Goal: Information Seeking & Learning: Learn about a topic

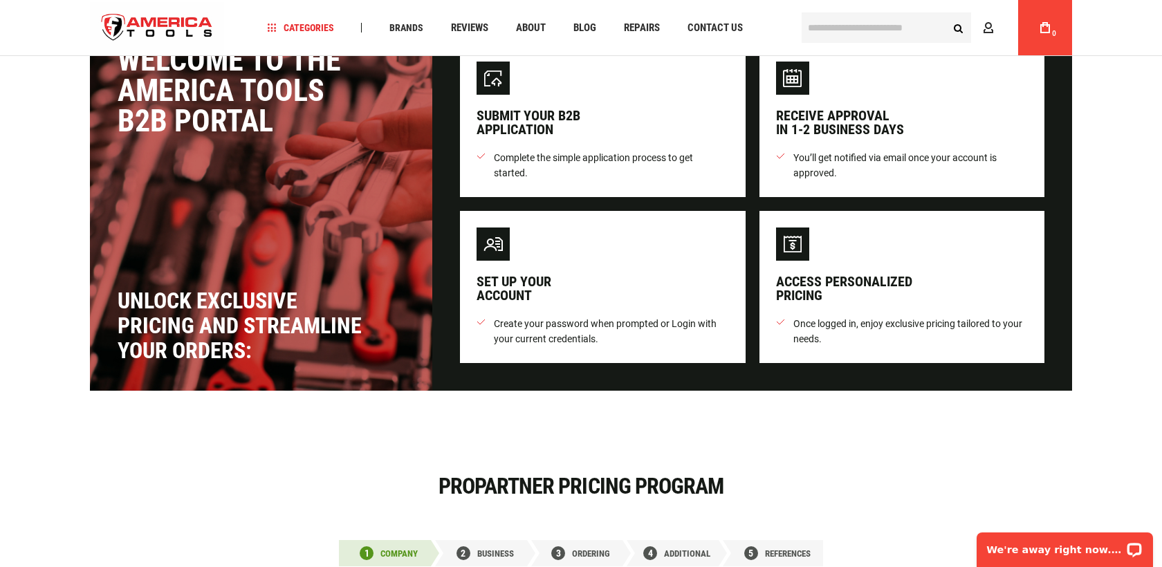
scroll to position [68, 0]
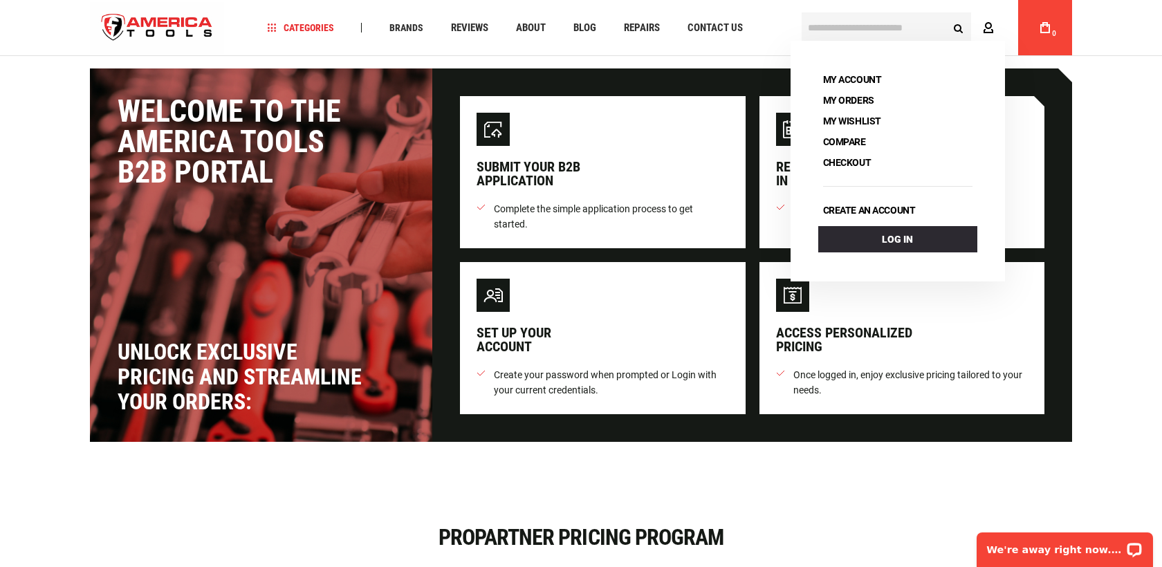
type input "**********"
click at [988, 31] on icon at bounding box center [988, 28] width 11 height 13
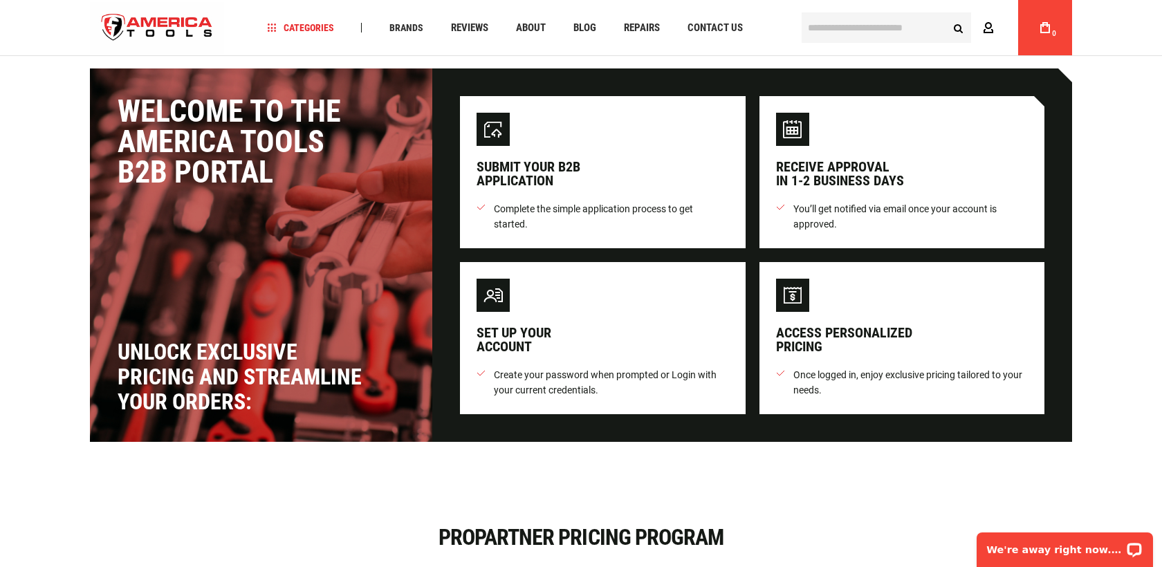
click at [988, 31] on icon at bounding box center [988, 28] width 11 height 13
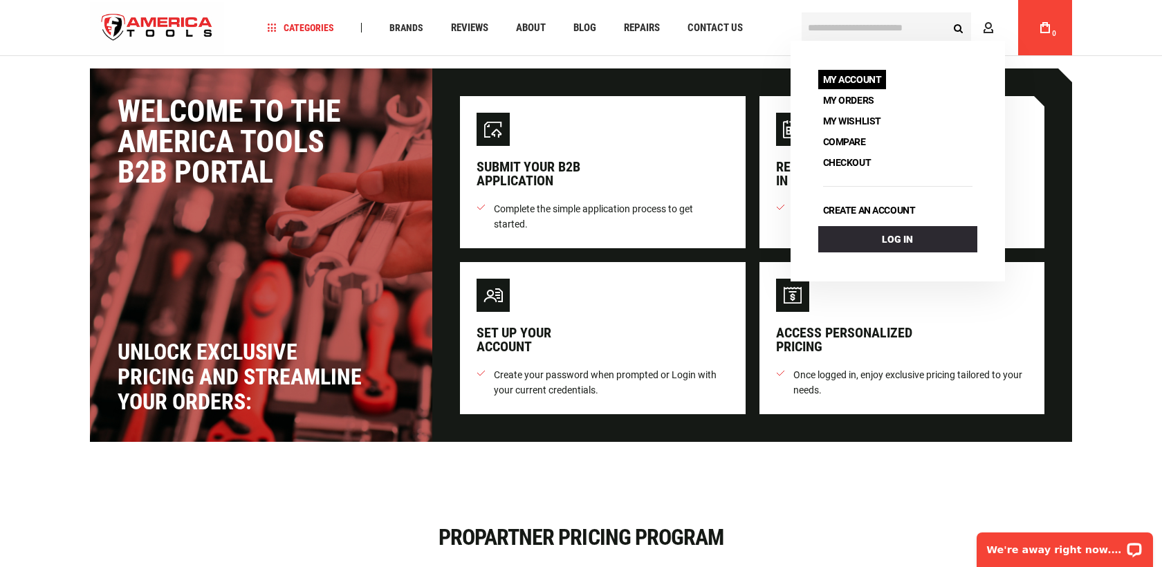
click at [860, 77] on link "My Account" at bounding box center [852, 79] width 68 height 19
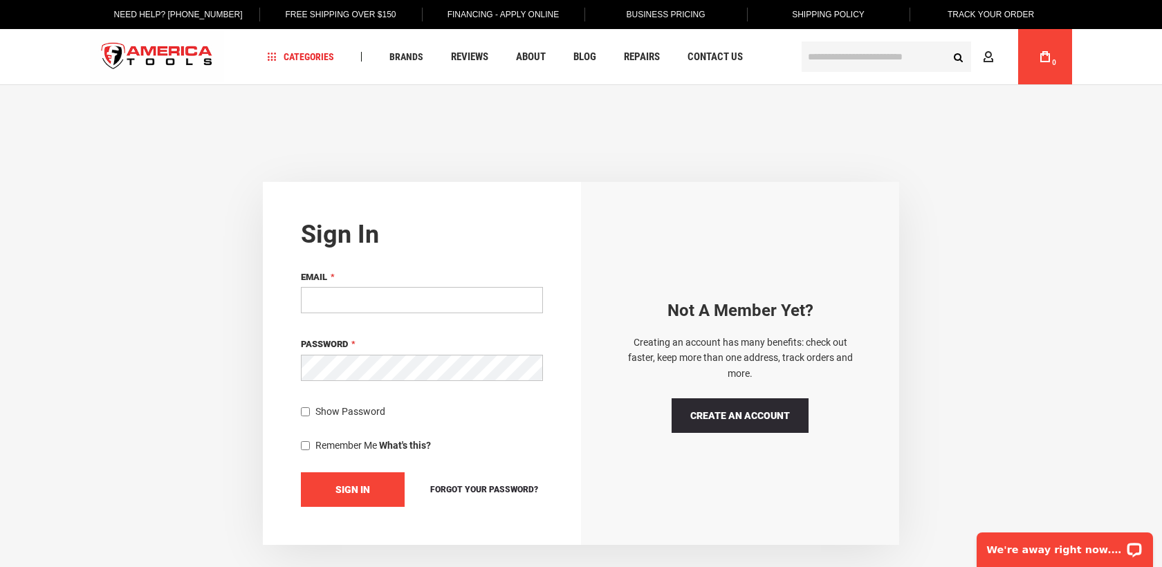
type input "**********"
click at [333, 489] on button "Sign In" at bounding box center [353, 489] width 104 height 35
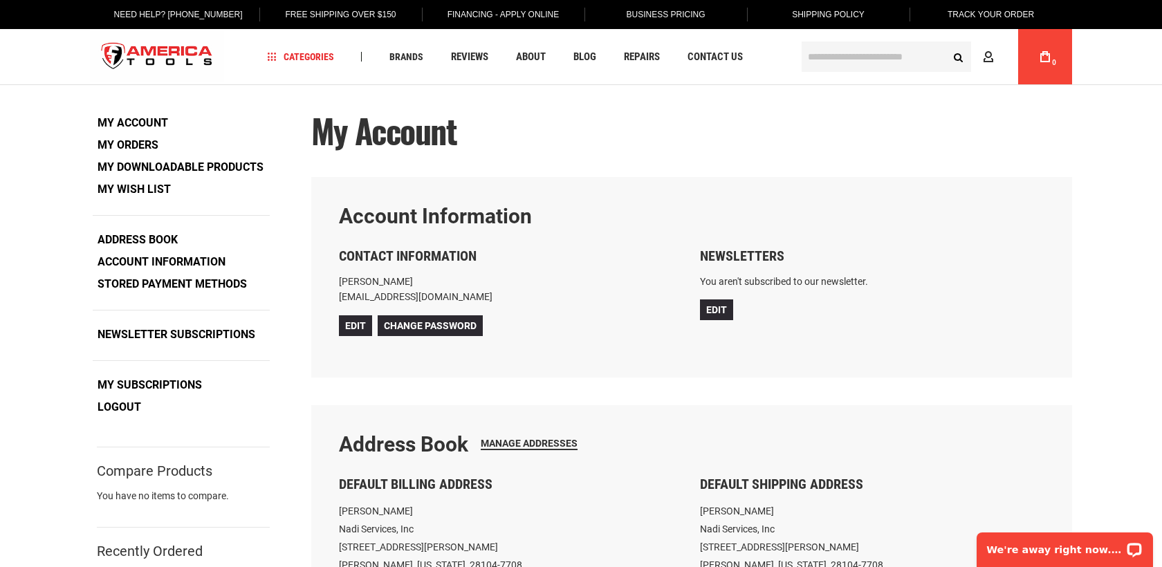
type input "**********"
click at [145, 142] on link "My Orders" at bounding box center [128, 145] width 71 height 21
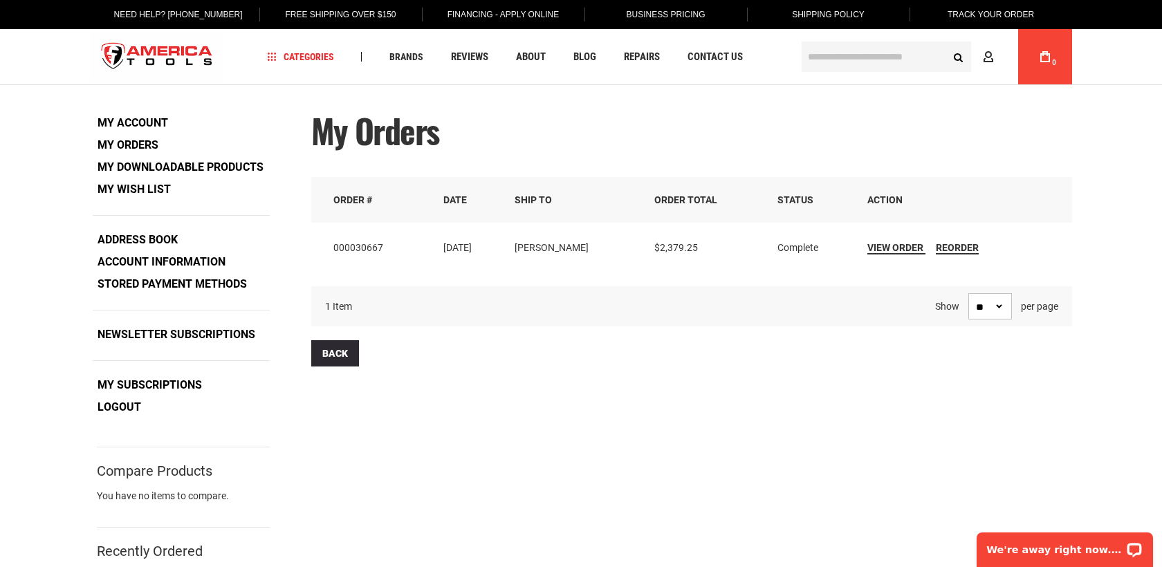
type input "**********"
click at [845, 54] on input "text" at bounding box center [885, 56] width 169 height 30
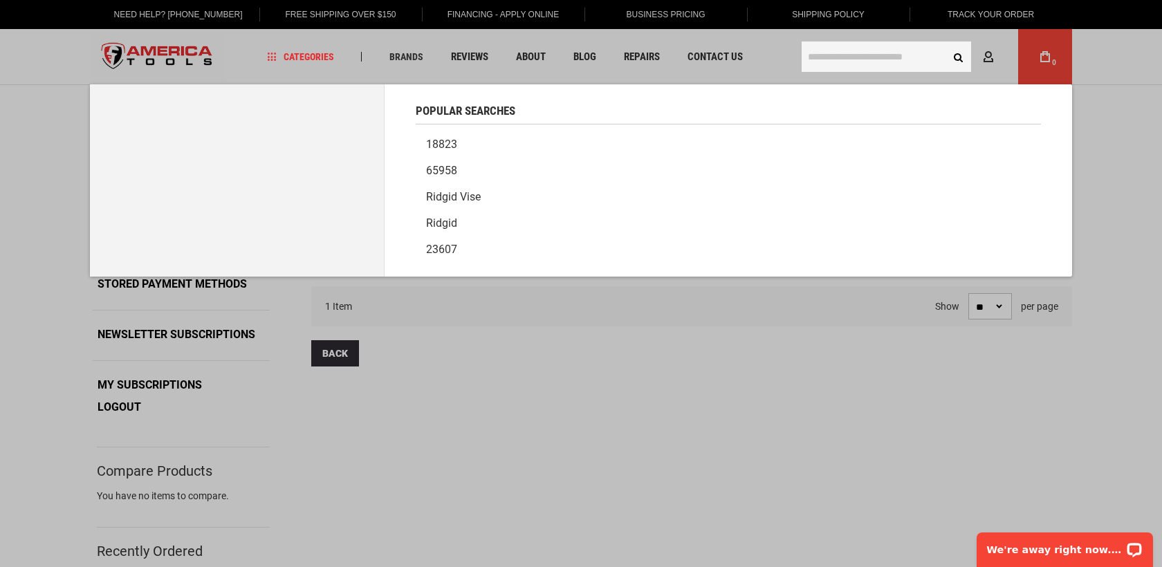
click at [441, 232] on link "Ridgid" at bounding box center [728, 223] width 625 height 26
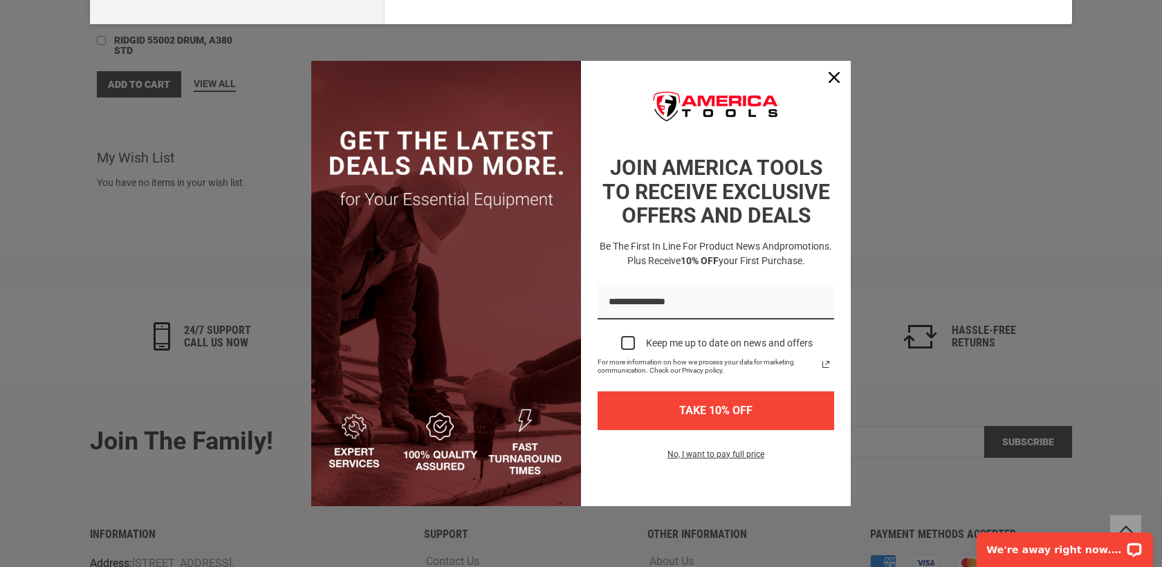
scroll to position [569, 0]
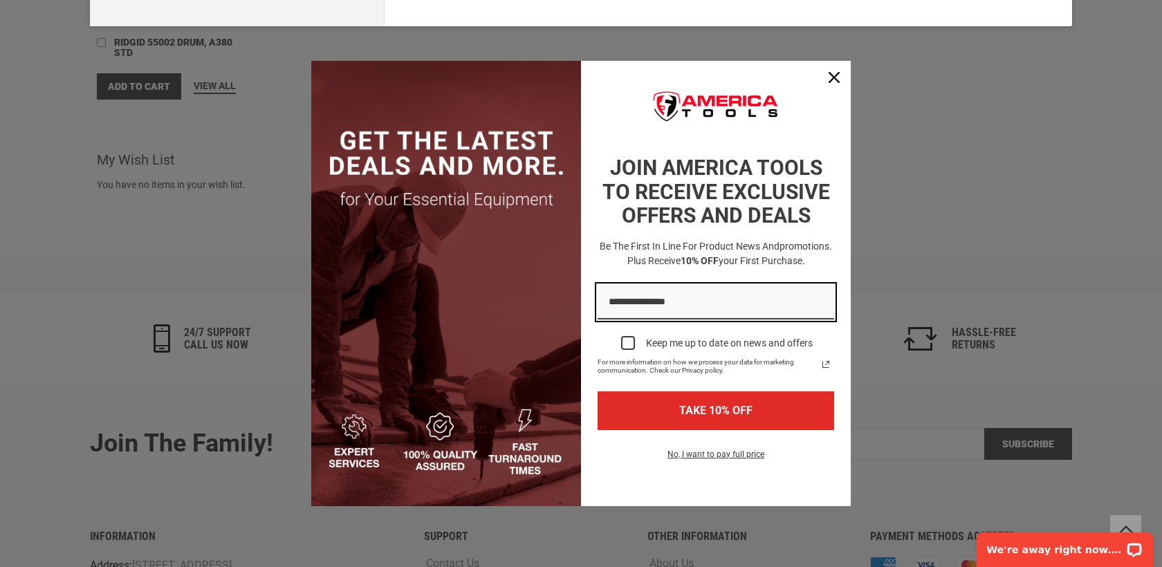
click at [668, 297] on input "Email field" at bounding box center [715, 302] width 236 height 35
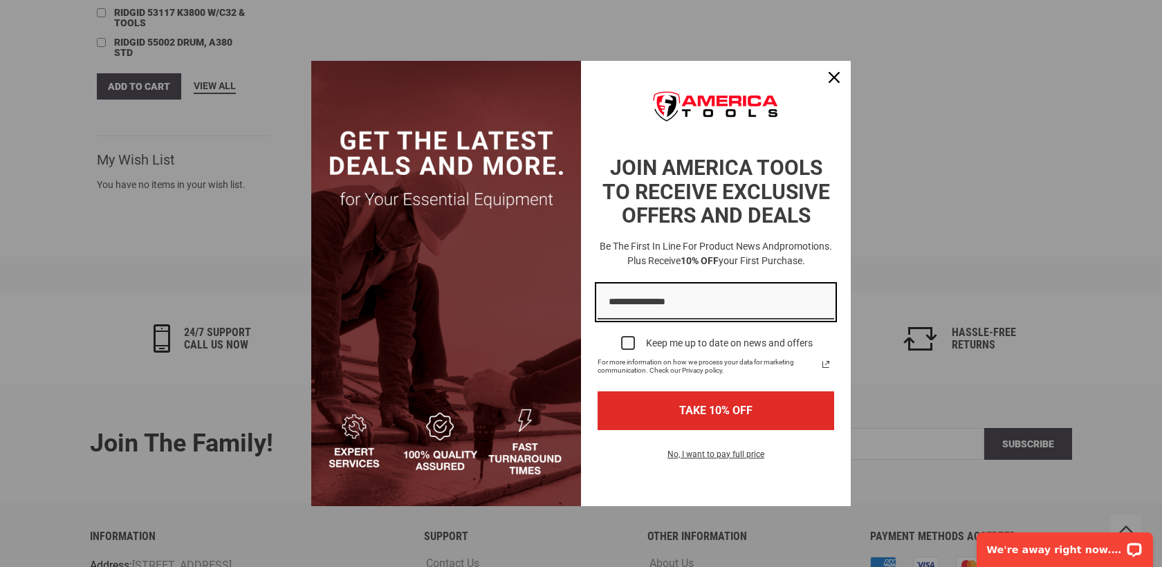
type input "**********"
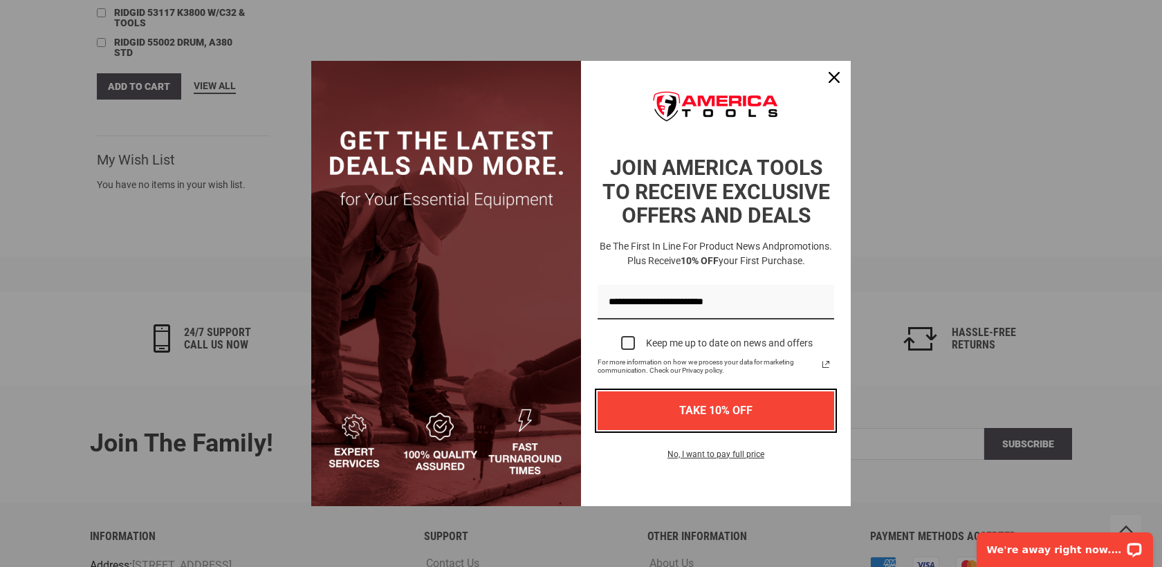
click at [716, 416] on button "TAKE 10% OFF" at bounding box center [715, 410] width 236 height 38
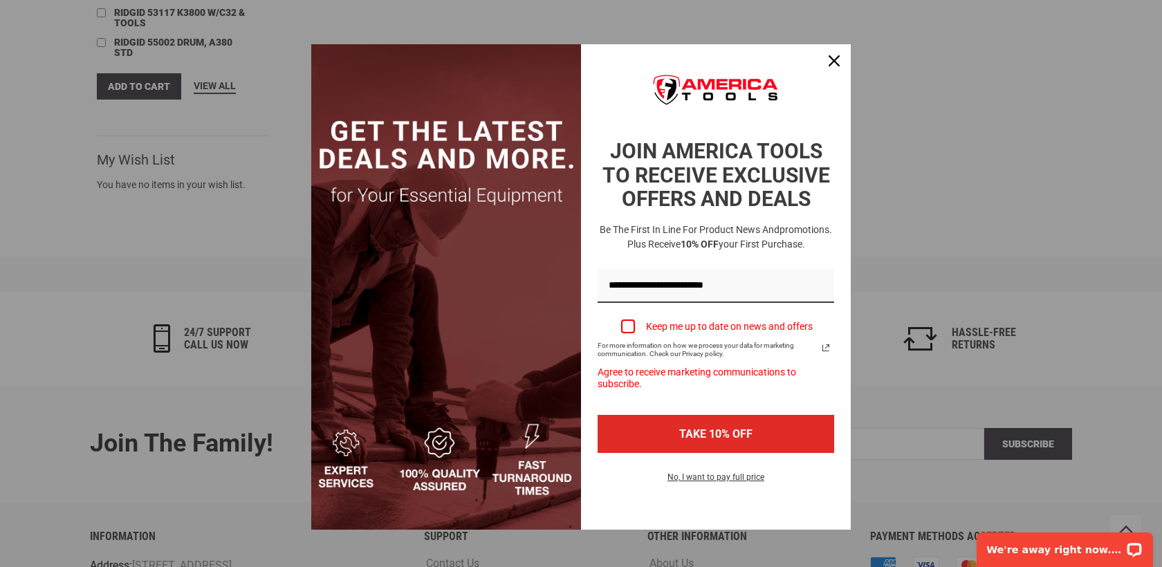
click at [634, 328] on div "Marketing offer form" at bounding box center [628, 326] width 14 height 14
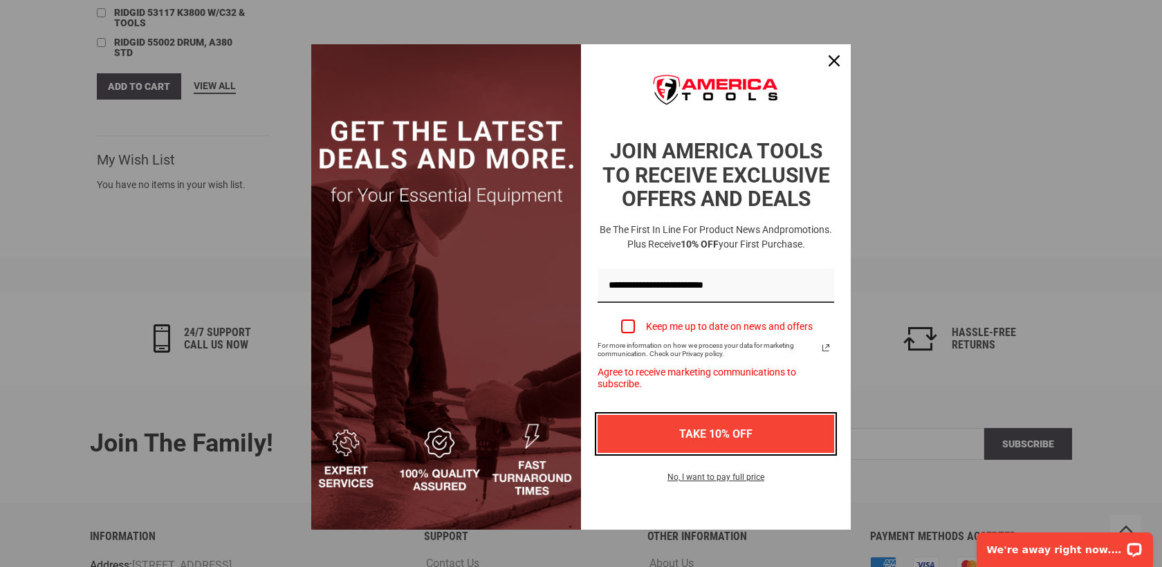
click at [706, 428] on button "TAKE 10% OFF" at bounding box center [715, 434] width 236 height 38
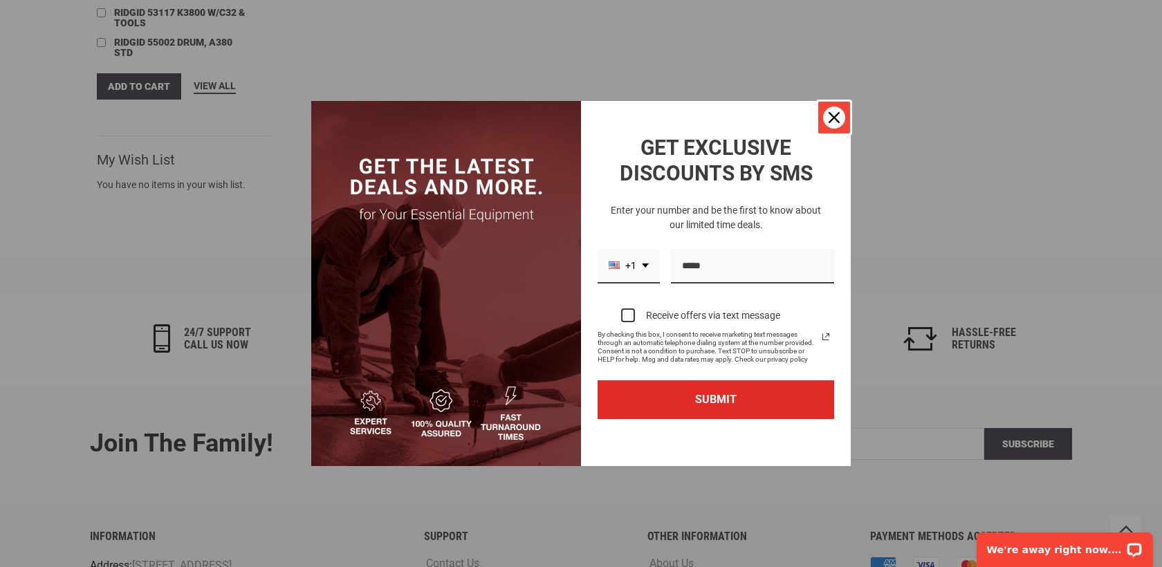
click at [833, 122] on icon "close icon" at bounding box center [833, 117] width 11 height 11
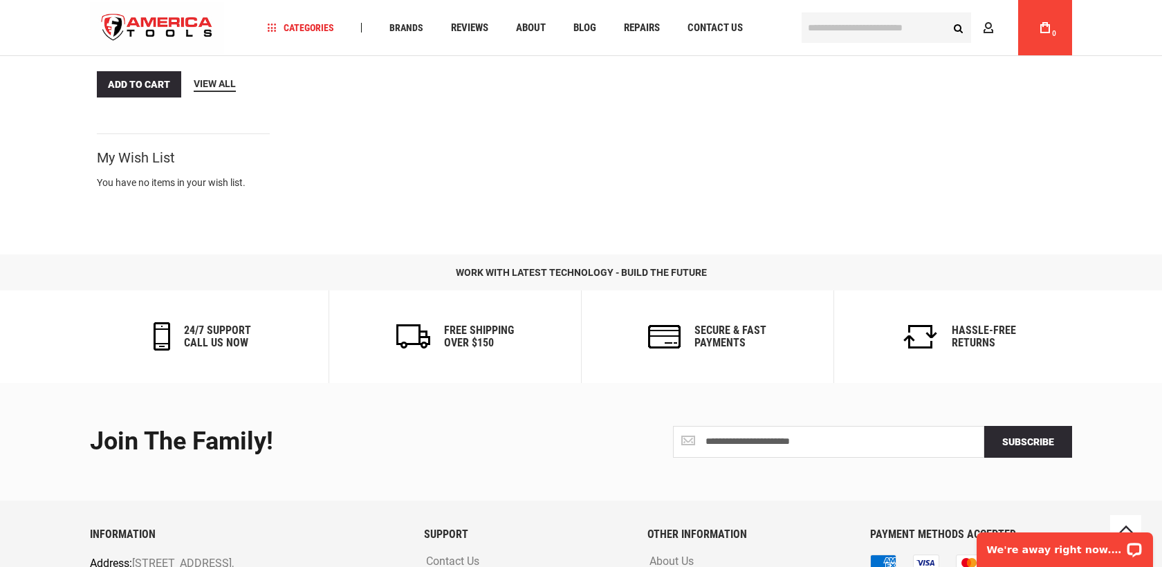
scroll to position [0, 0]
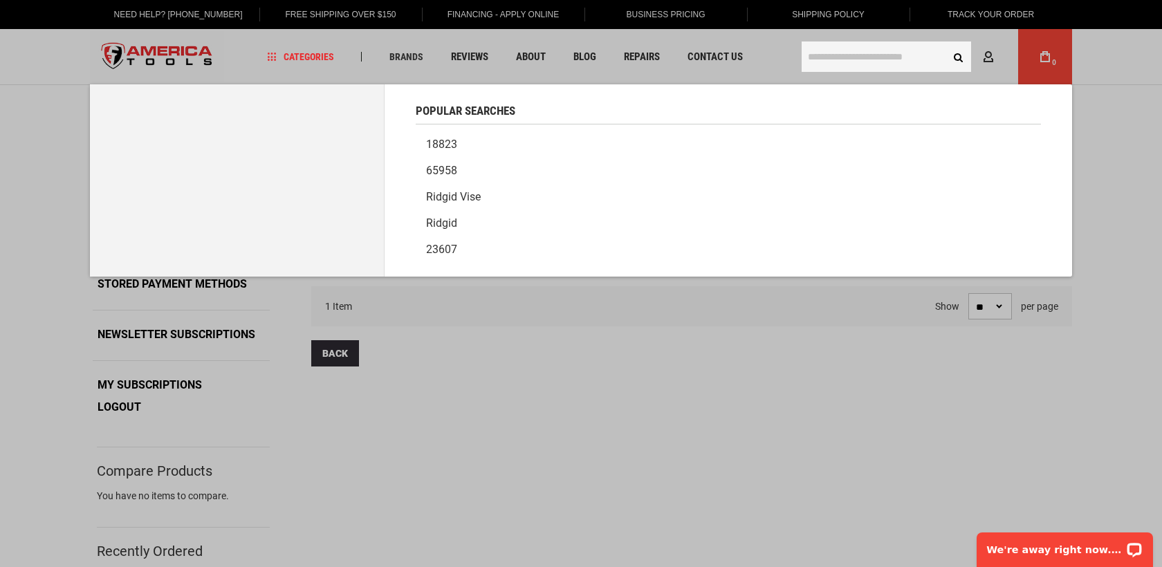
click at [839, 52] on input "text" at bounding box center [885, 56] width 169 height 30
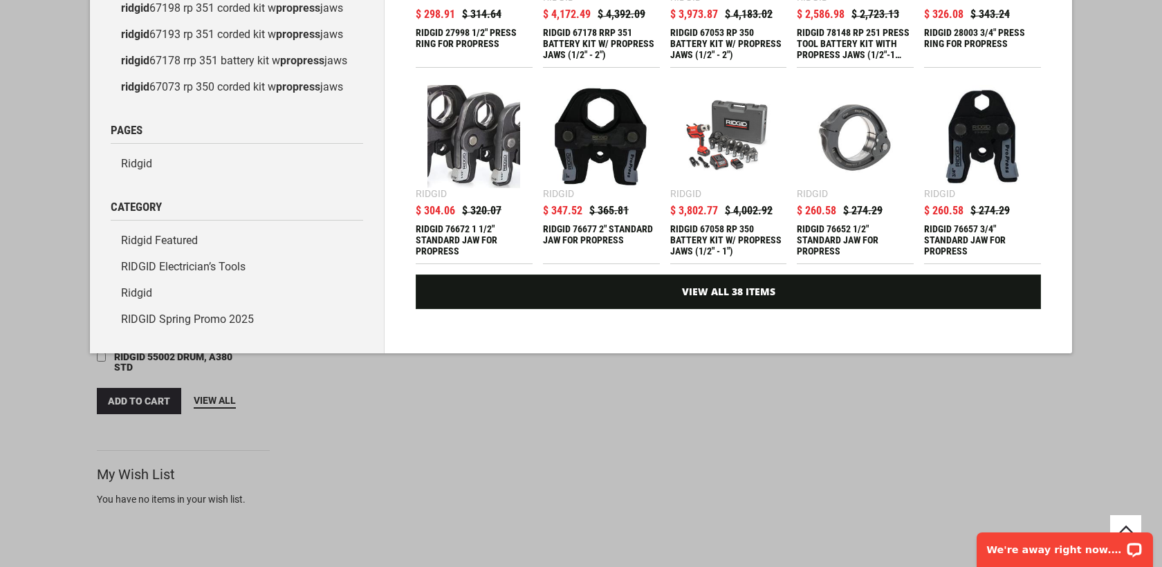
scroll to position [279, 0]
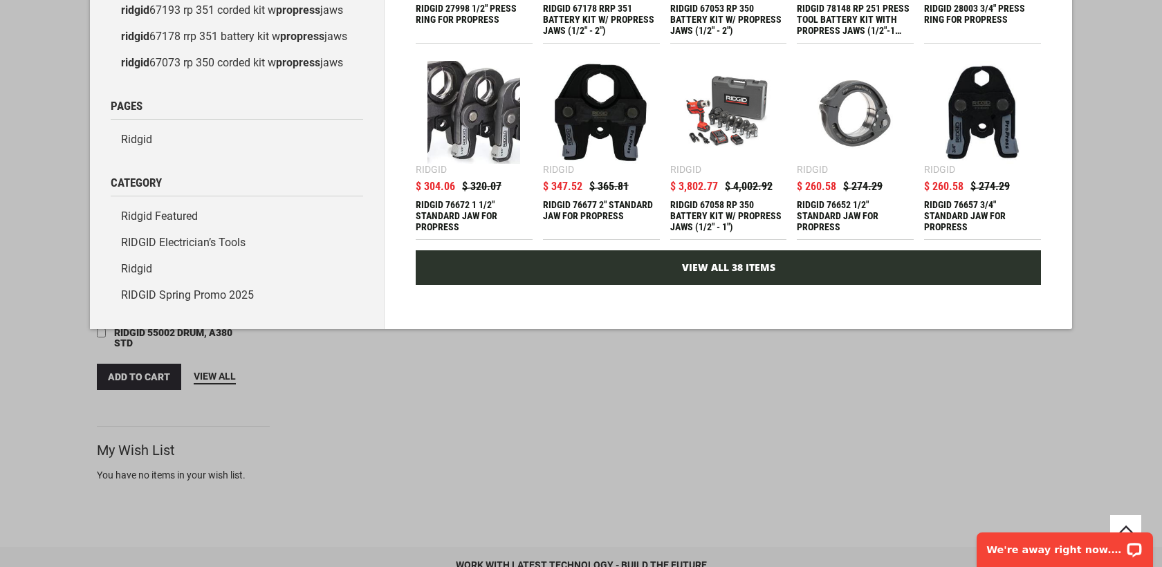
type input "**********"
click at [882, 276] on link "View All 38 Items" at bounding box center [728, 267] width 625 height 35
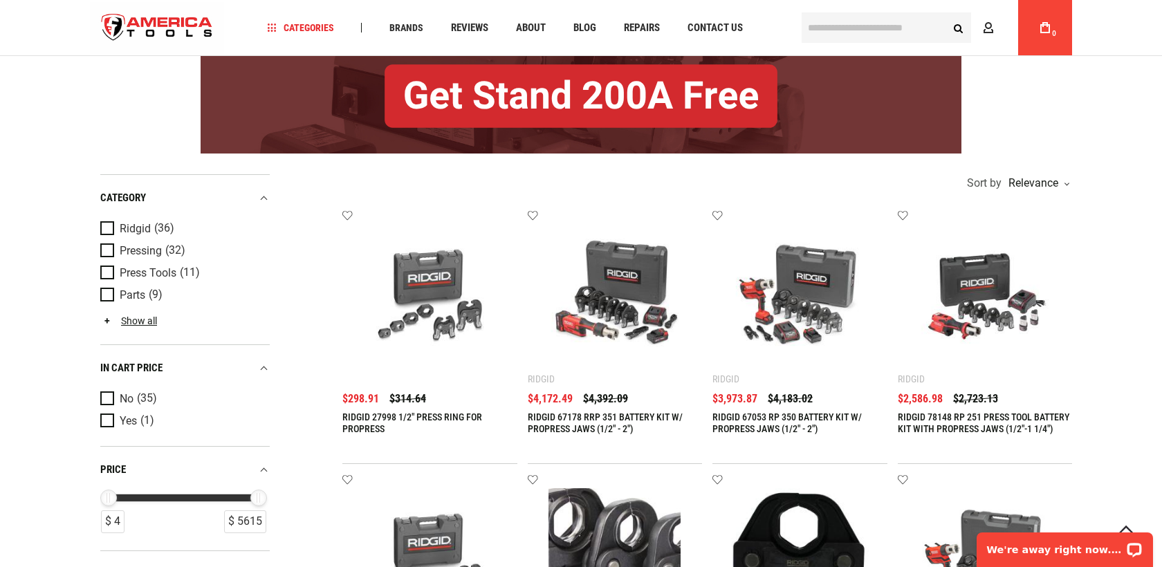
scroll to position [184, 0]
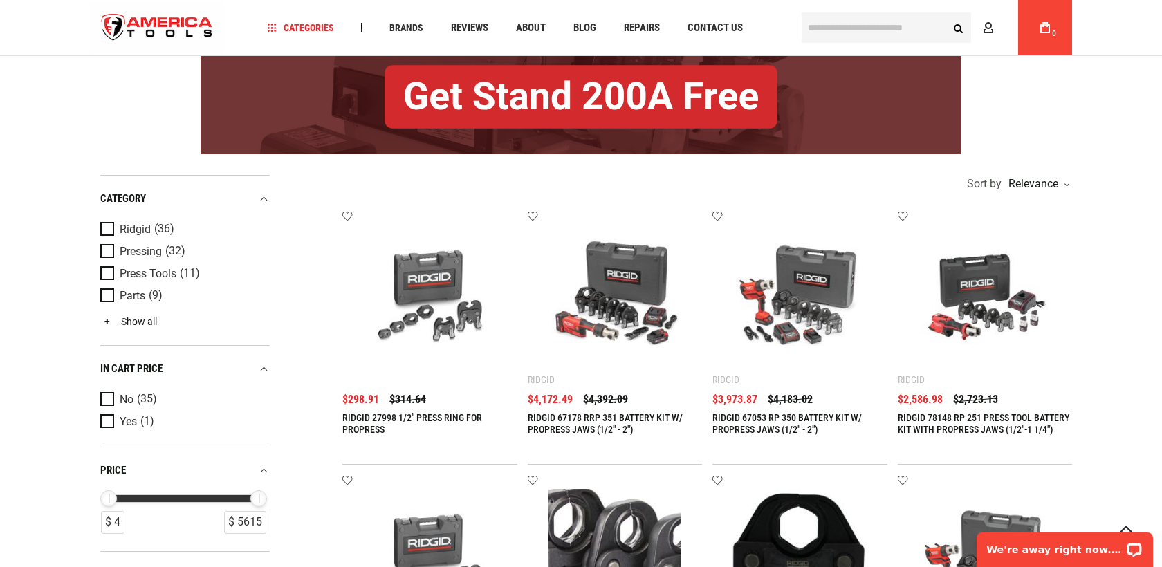
type input "**********"
click at [620, 284] on img at bounding box center [614, 297] width 147 height 147
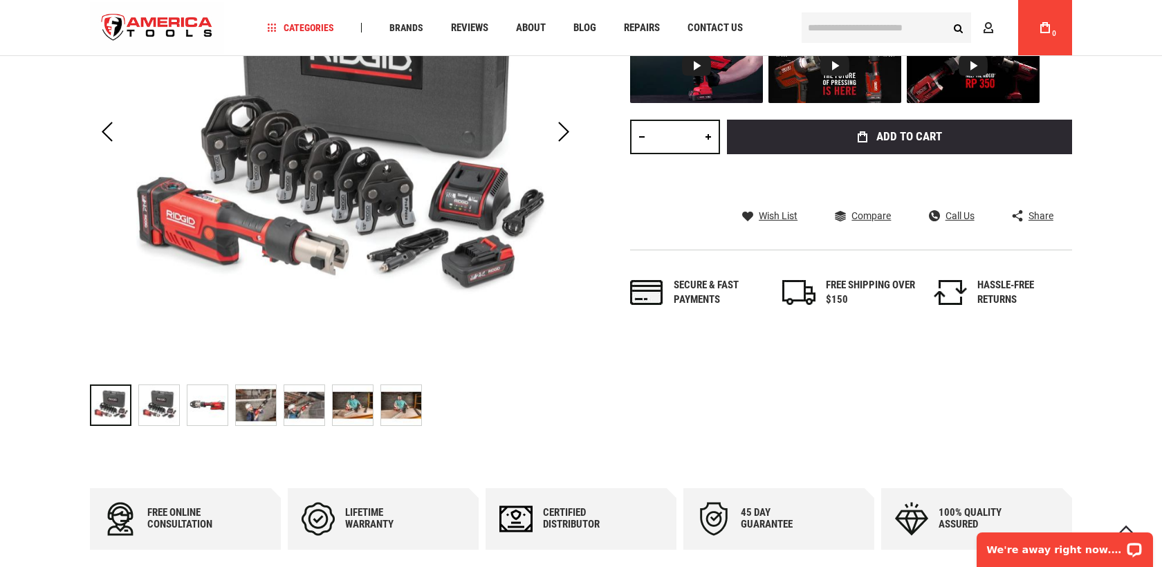
scroll to position [355, 0]
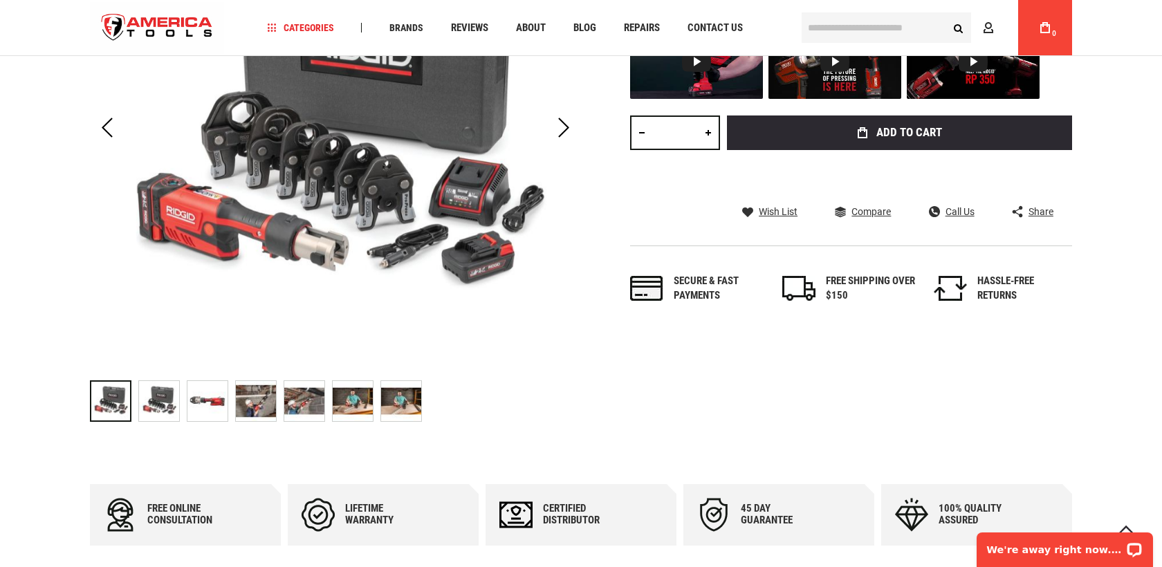
type input "**********"
click at [157, 393] on img at bounding box center [159, 401] width 40 height 40
click at [220, 400] on img at bounding box center [207, 401] width 40 height 40
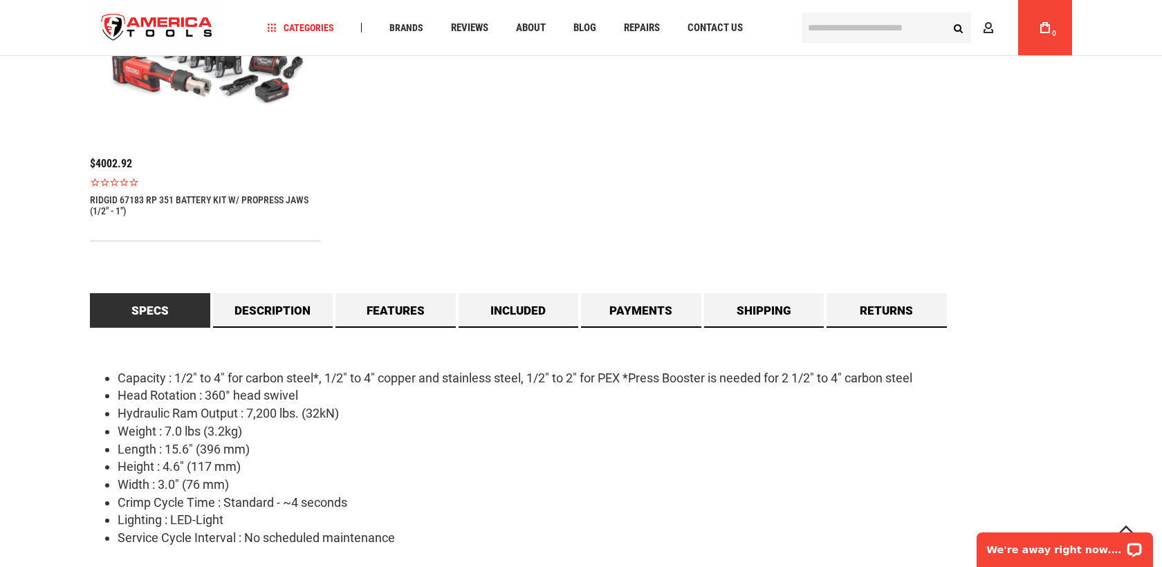
scroll to position [1100, 0]
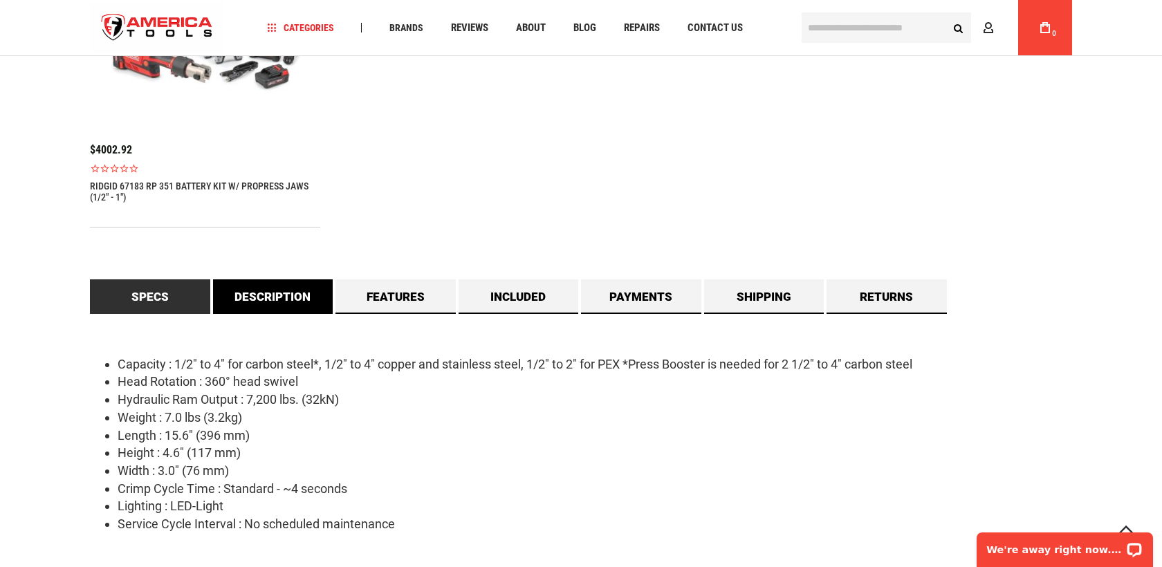
click at [277, 311] on link "Description" at bounding box center [273, 296] width 120 height 35
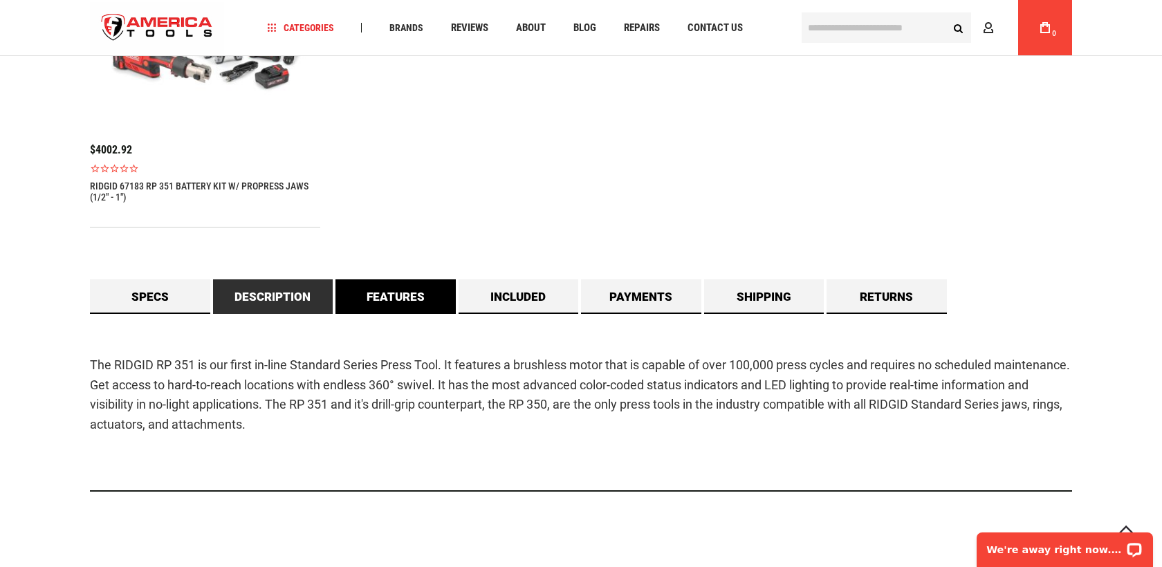
click at [405, 297] on link "Features" at bounding box center [395, 296] width 120 height 35
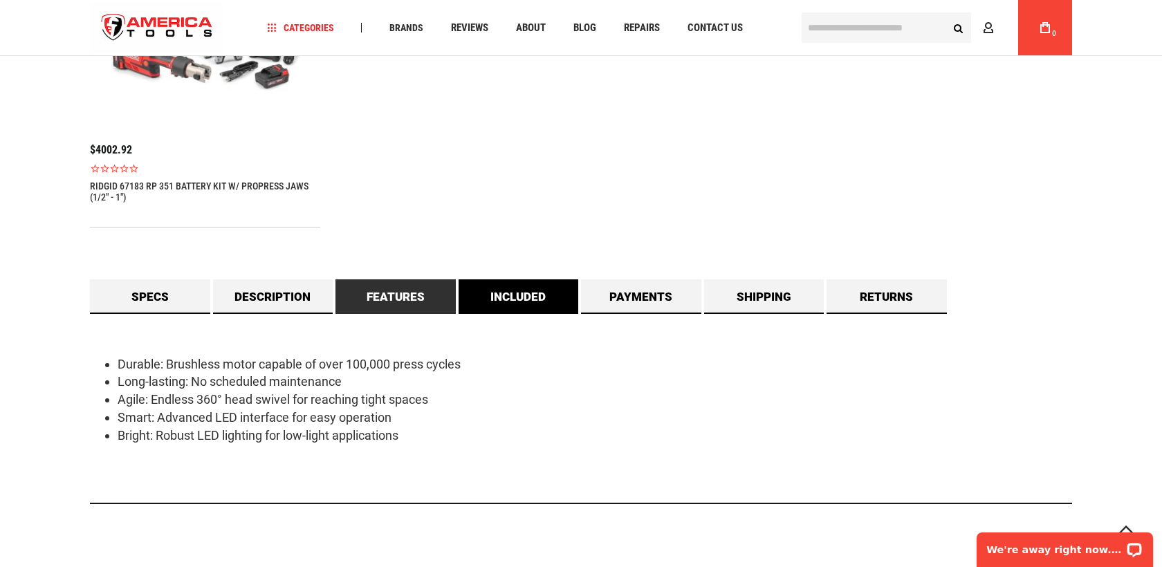
click at [528, 291] on link "Included" at bounding box center [518, 296] width 120 height 35
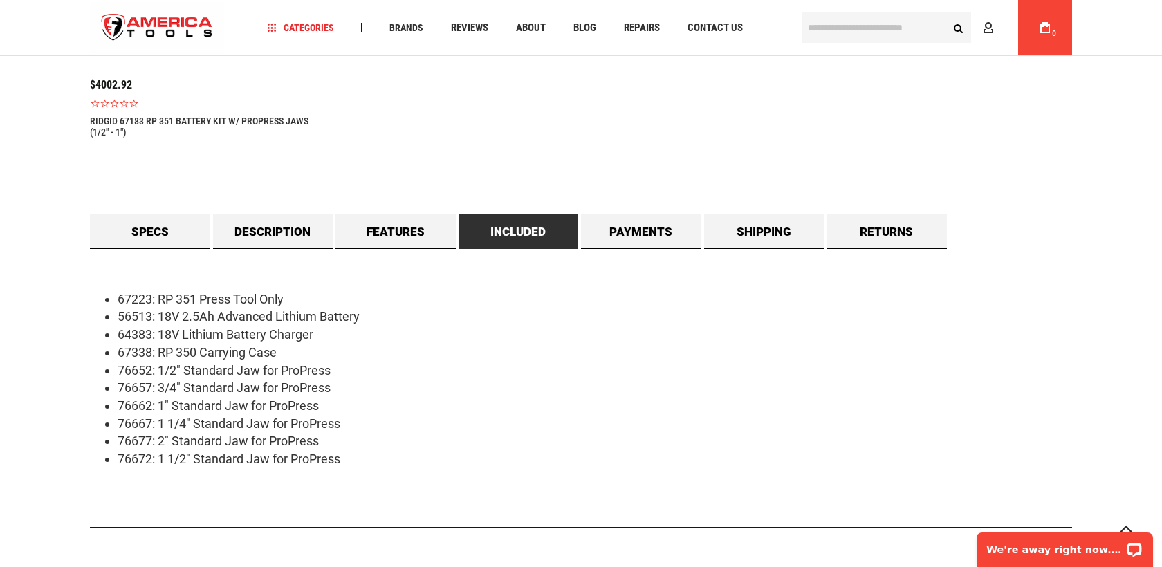
scroll to position [1171, 0]
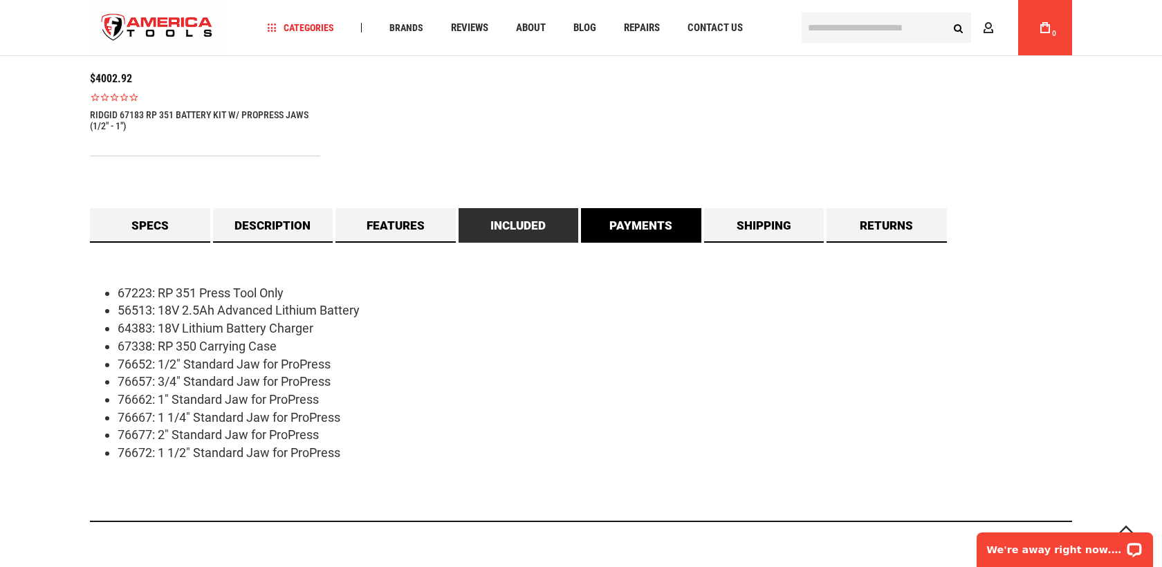
click at [624, 236] on link "Payments" at bounding box center [641, 225] width 120 height 35
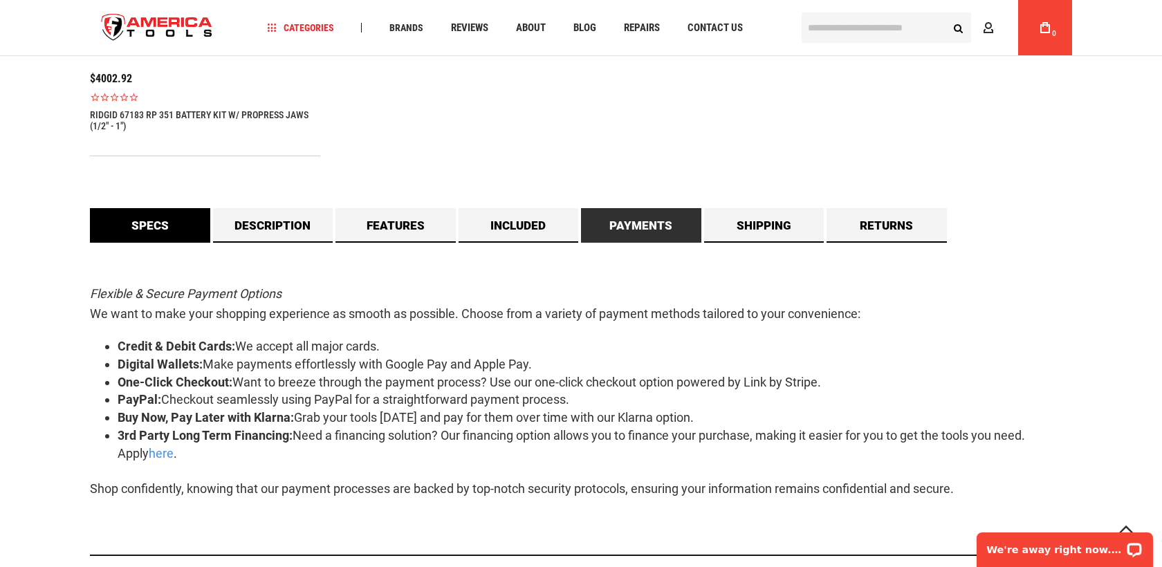
click at [158, 217] on link "Specs" at bounding box center [150, 225] width 120 height 35
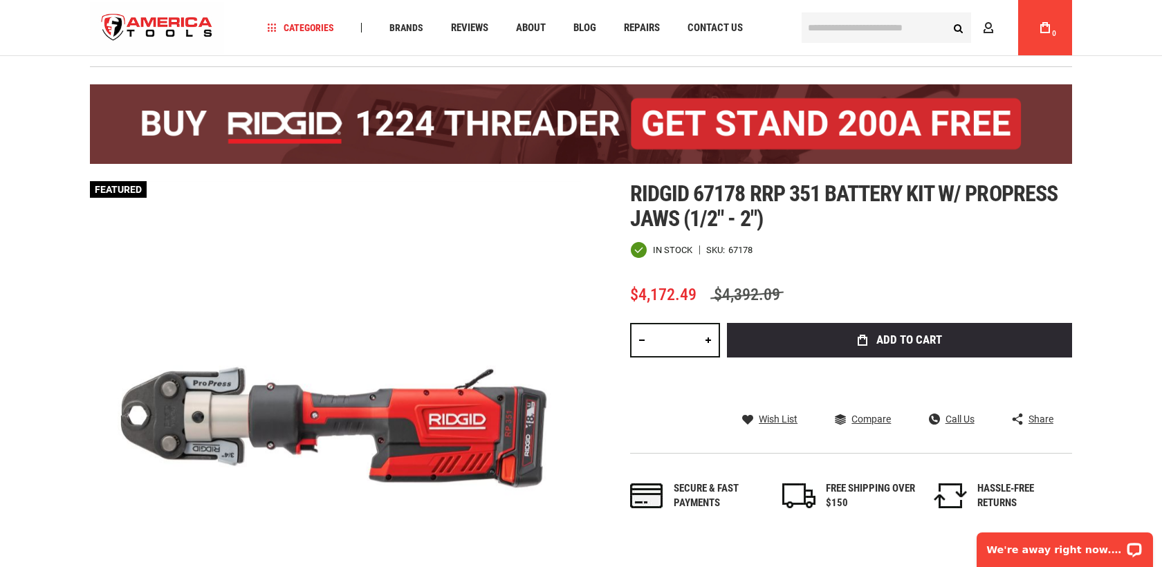
scroll to position [64, 0]
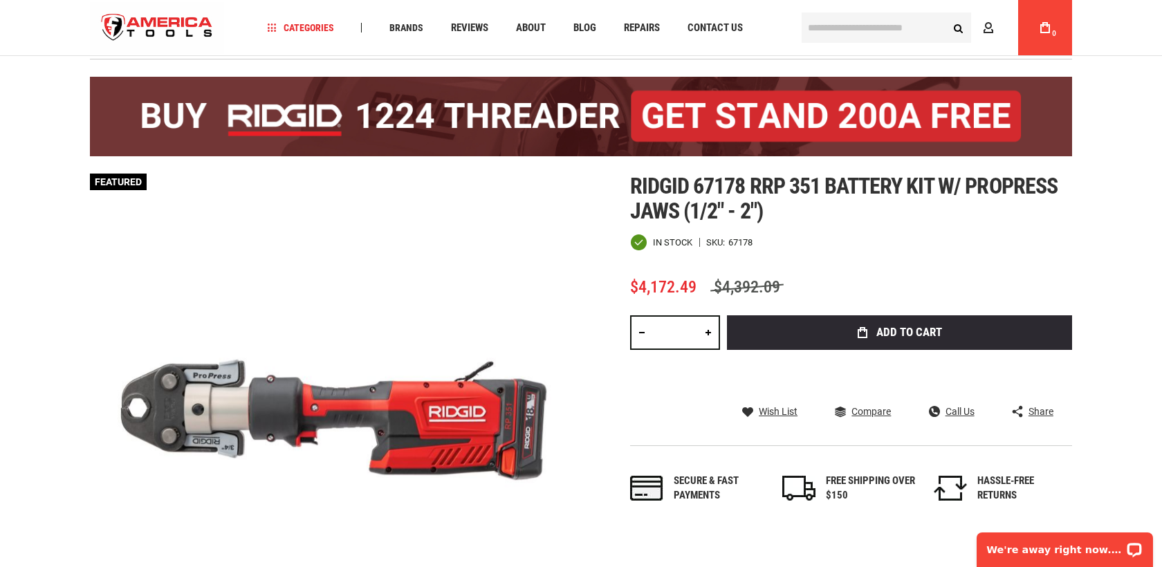
click at [902, 32] on input "text" at bounding box center [885, 27] width 169 height 30
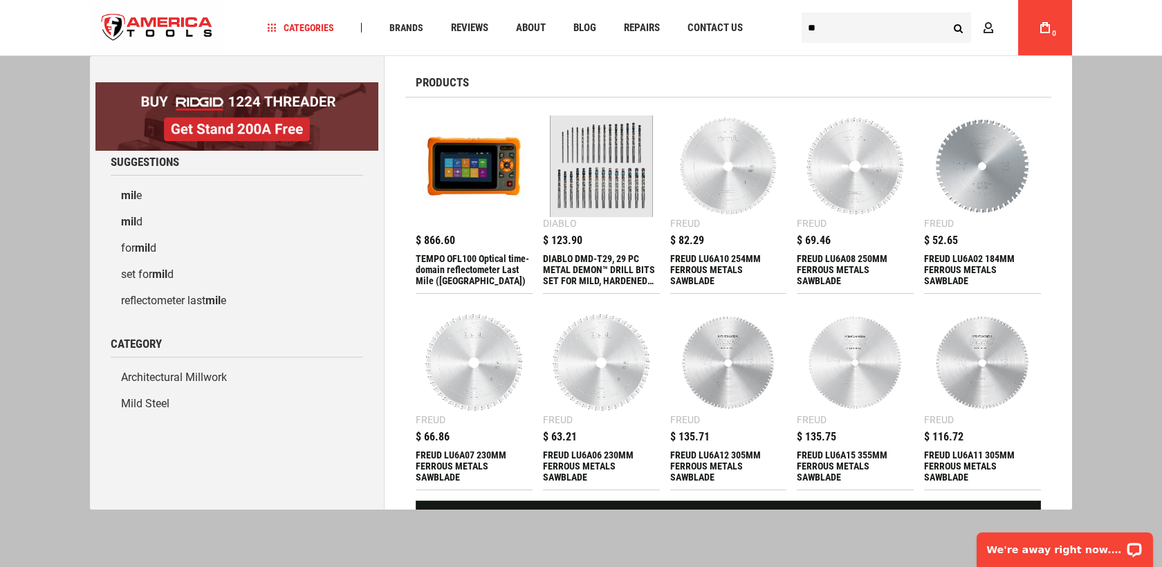
type input "*"
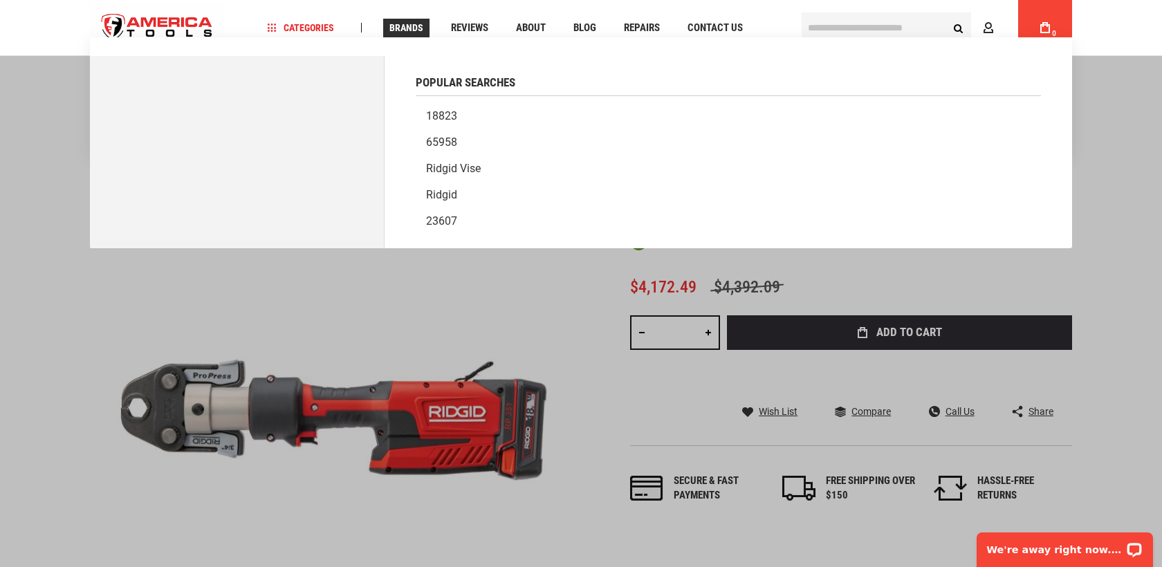
click at [419, 25] on span "Brands" at bounding box center [406, 28] width 34 height 10
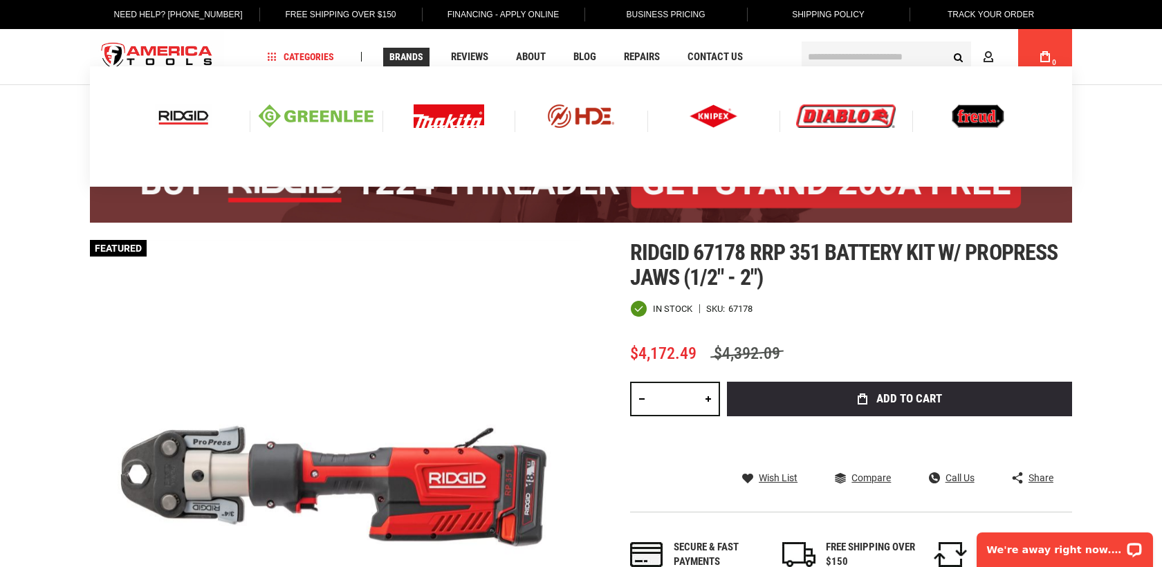
click at [432, 112] on img at bounding box center [449, 116] width 71 height 24
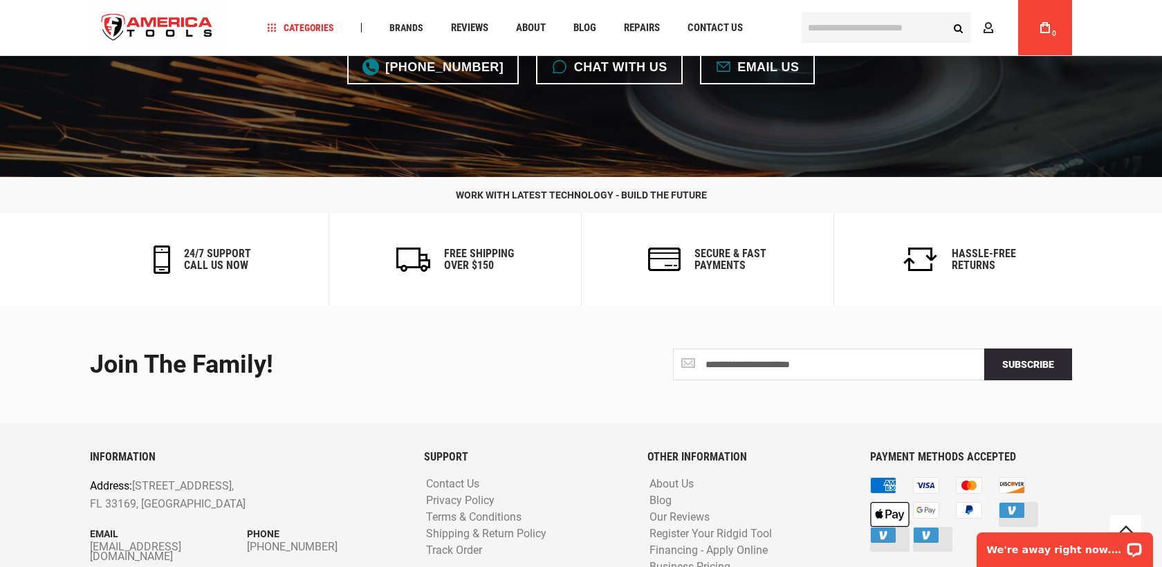
scroll to position [3740, 0]
